Goal: Task Accomplishment & Management: Manage account settings

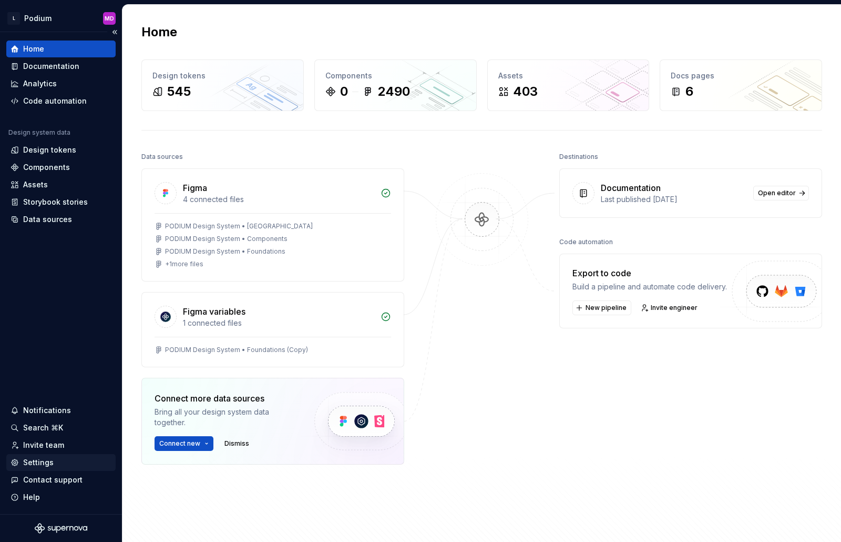
click at [33, 465] on div "Settings" at bounding box center [38, 462] width 30 height 11
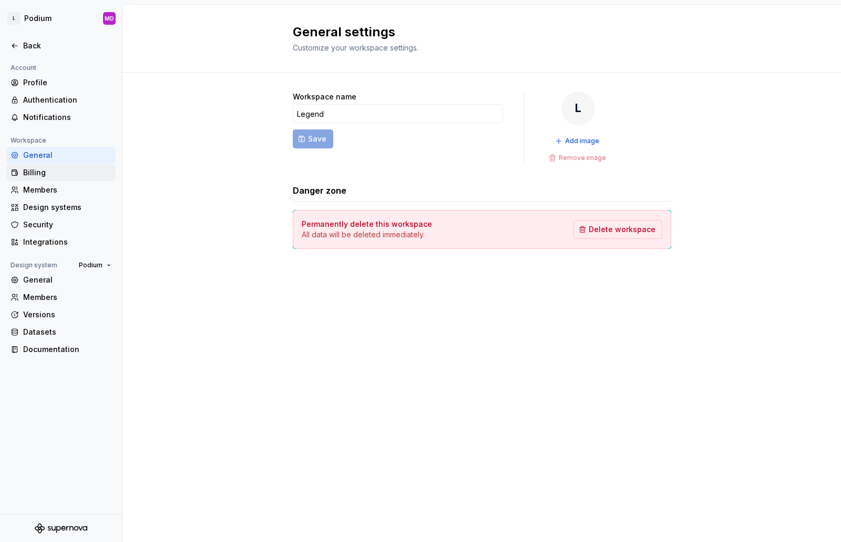
click at [49, 174] on div "Billing" at bounding box center [67, 172] width 88 height 11
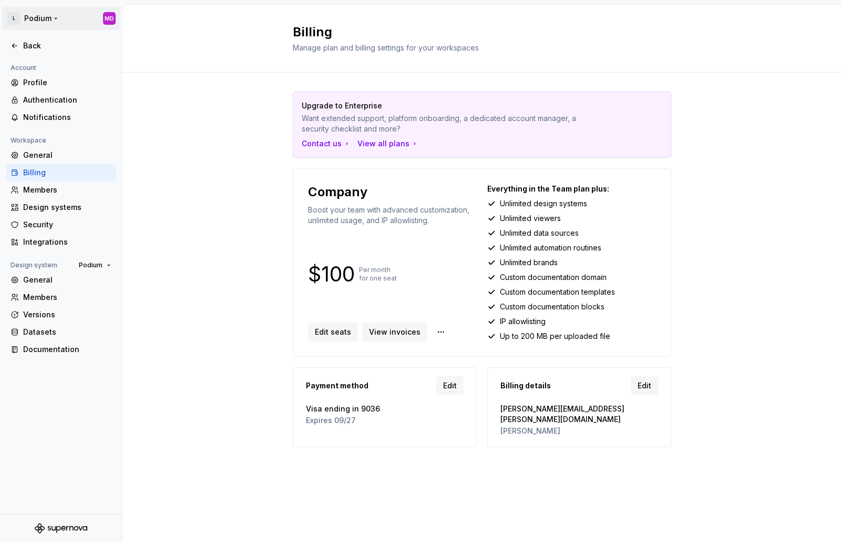
click at [37, 12] on html "L Podium MD Back Account Profile Authentication Notifications Workspace General…" at bounding box center [420, 271] width 841 height 542
click at [55, 48] on div "Legend" at bounding box center [79, 51] width 89 height 11
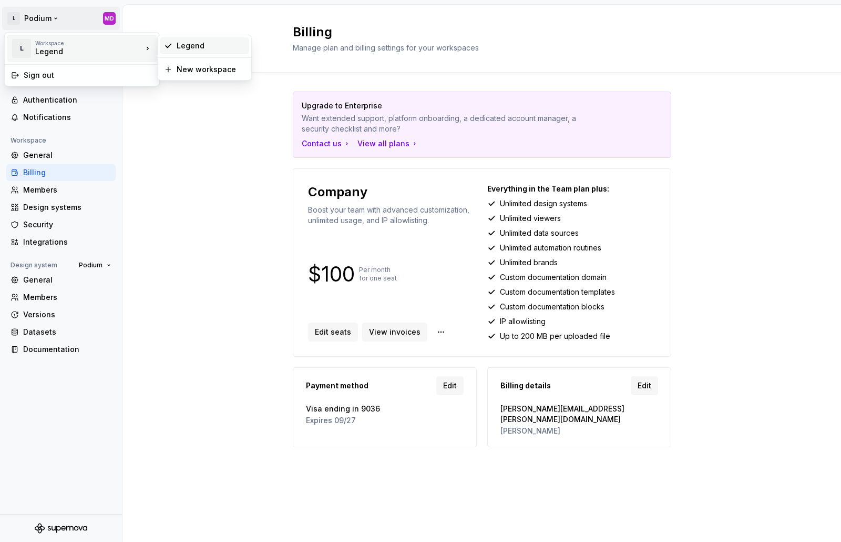
click at [218, 47] on div "Legend" at bounding box center [211, 45] width 68 height 11
